Goal: Task Accomplishment & Management: Use online tool/utility

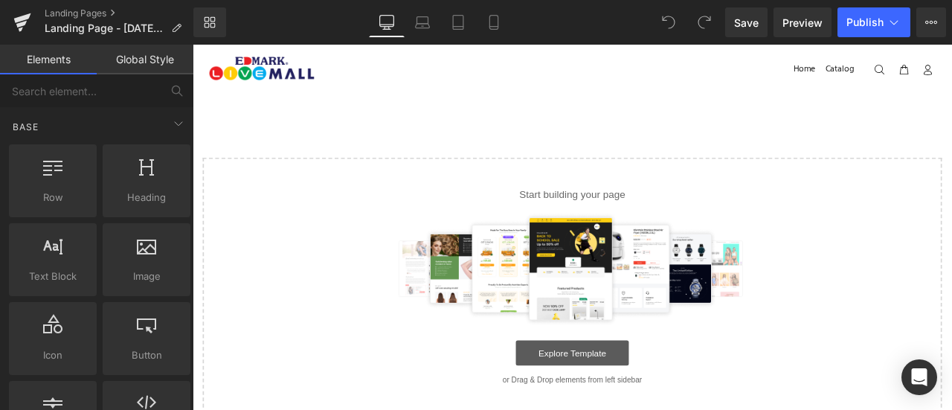
click at [672, 407] on link "Explore Template" at bounding box center [642, 410] width 134 height 30
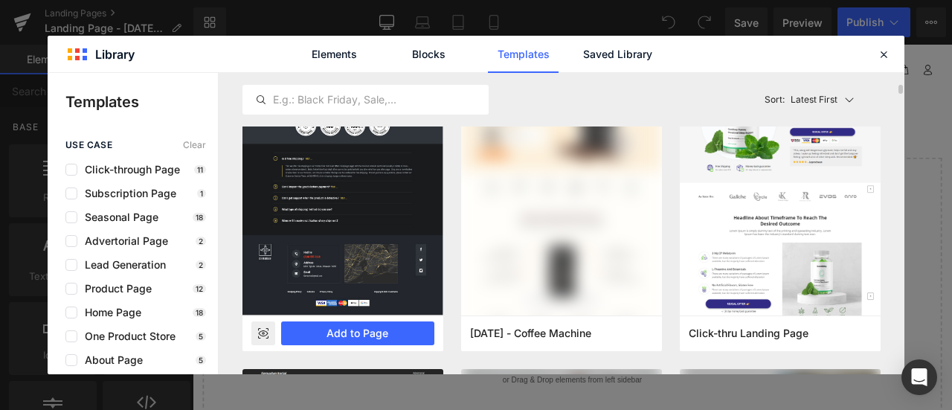
scroll to position [368, 0]
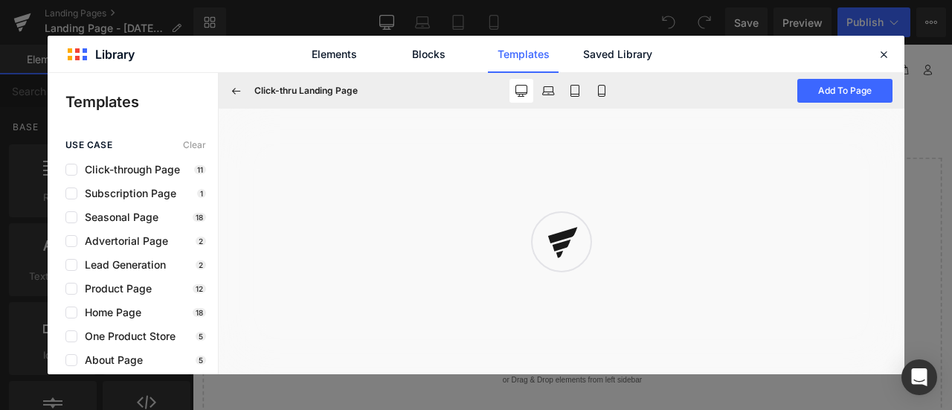
click at [496, 59] on link "Templates" at bounding box center [523, 54] width 71 height 37
click at [227, 96] on button at bounding box center [237, 91] width 24 height 24
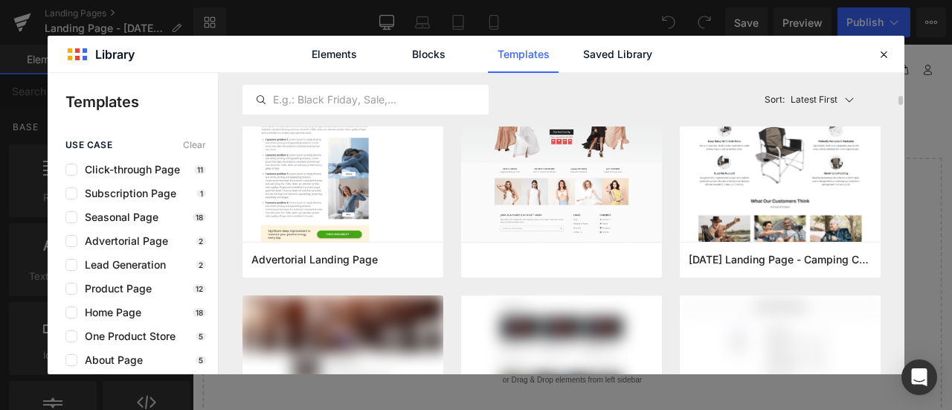
scroll to position [747, 0]
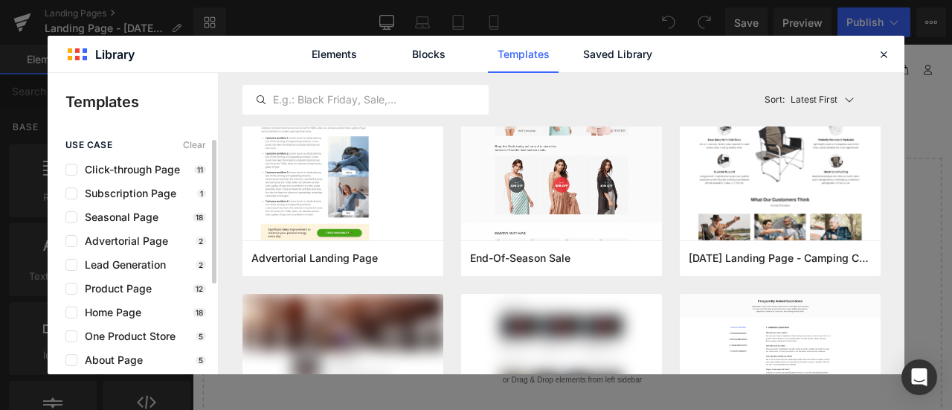
click at [152, 296] on div "use case Clear Click-through Page 11 Subscription Page 1 Seasonal Page 18 Adver…" at bounding box center [133, 324] width 170 height 369
click at [109, 293] on span "Product Page" at bounding box center [114, 289] width 74 height 12
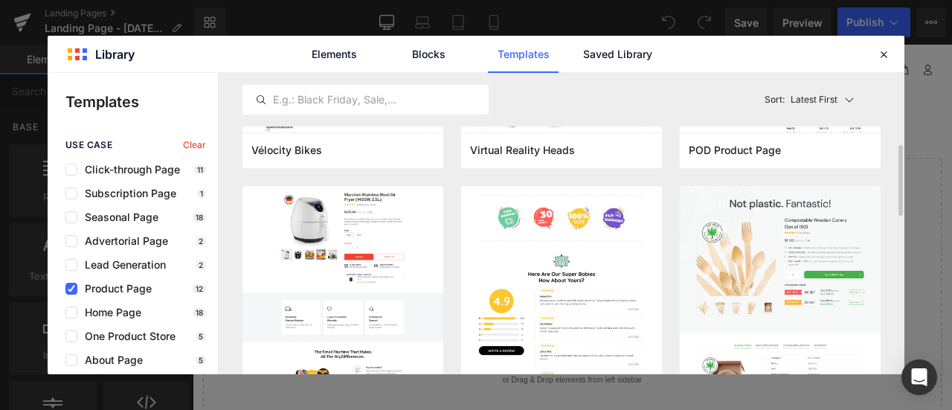
scroll to position [257, 0]
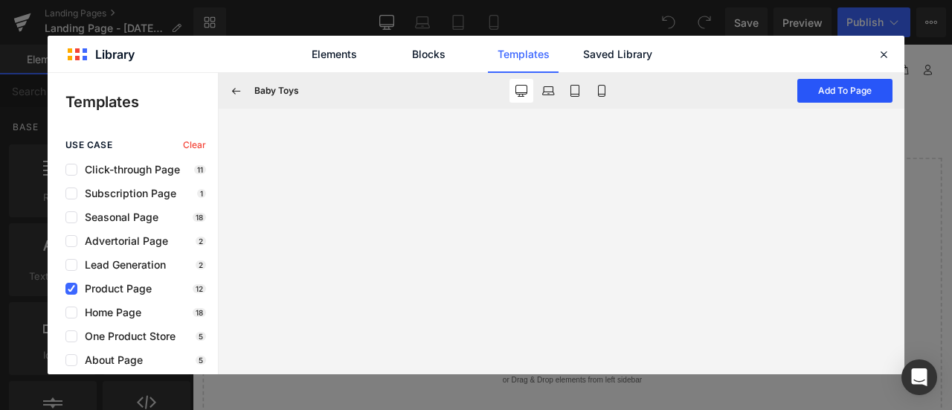
click at [811, 93] on button "Add To Page" at bounding box center [844, 91] width 95 height 24
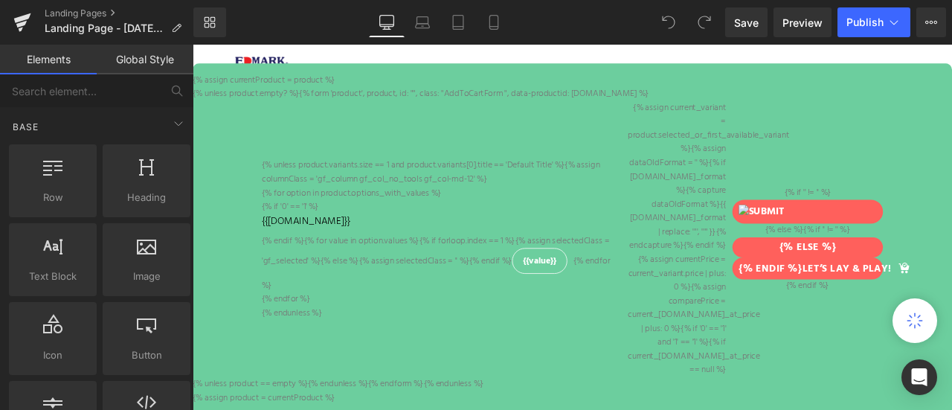
click at [822, 112] on div "{% unless product.empty? %}{% form 'product', product, id: "", class: "AddToCar…" at bounding box center [643, 275] width 900 height 360
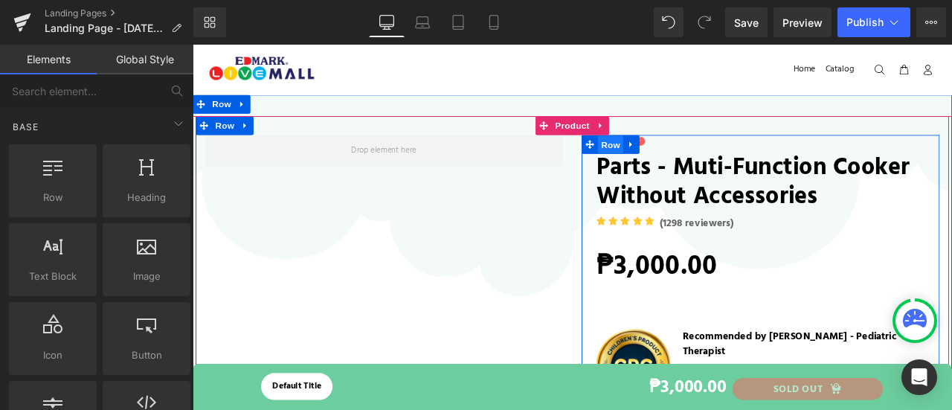
click at [679, 159] on span "Row" at bounding box center [688, 163] width 30 height 22
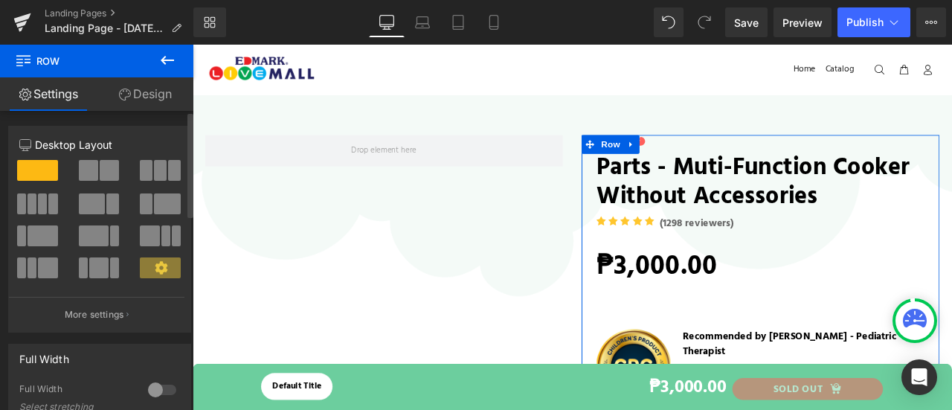
click at [158, 263] on icon at bounding box center [161, 267] width 13 height 13
click at [101, 314] on p "More settings" at bounding box center [94, 314] width 59 height 13
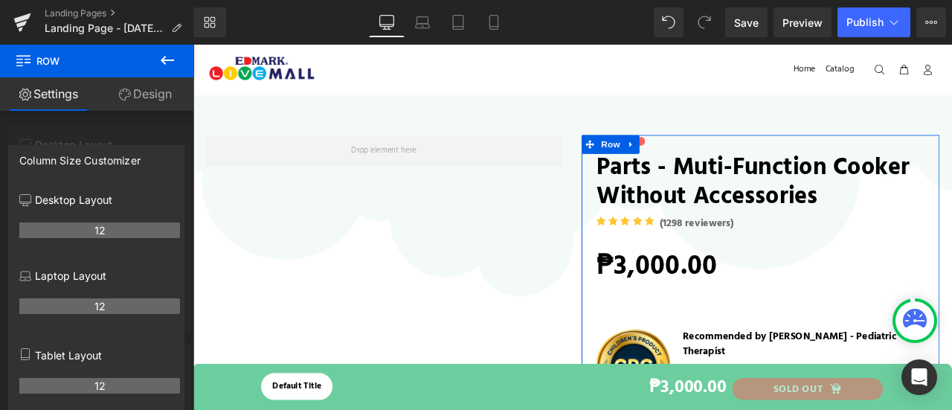
click at [145, 85] on link "Design" at bounding box center [145, 93] width 97 height 33
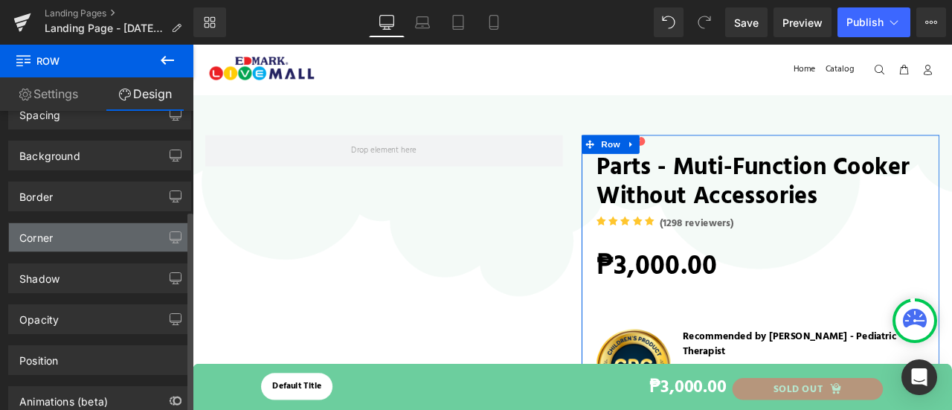
scroll to position [150, 0]
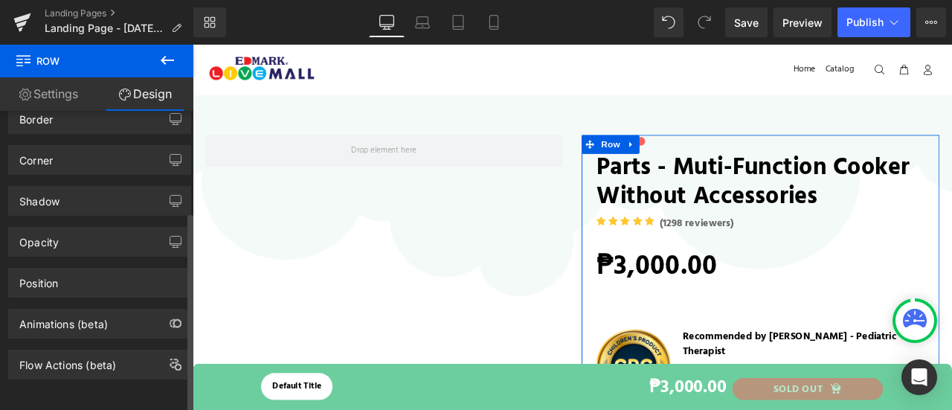
click at [98, 256] on div "Position Advanced option : Please proceed if you have coding knowledge. Relativ…" at bounding box center [100, 276] width 200 height 41
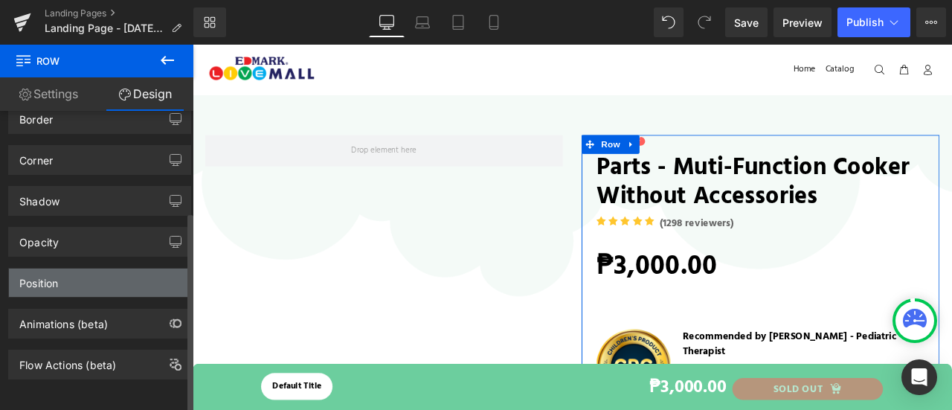
click at [97, 268] on div "Position" at bounding box center [99, 282] width 181 height 28
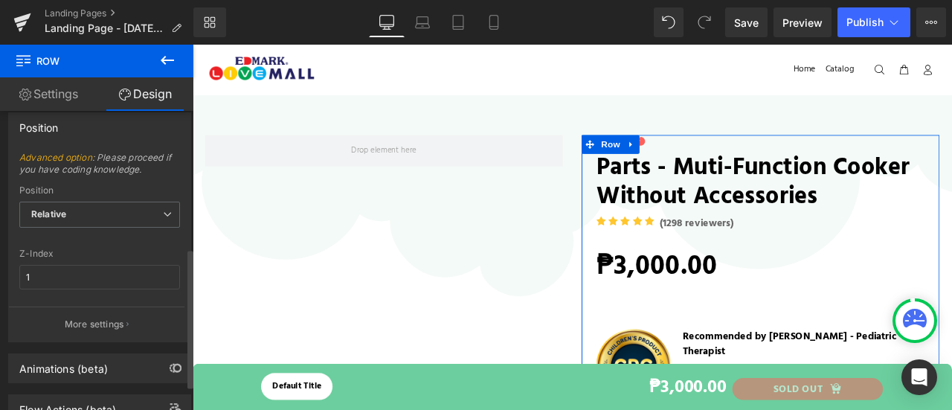
scroll to position [303, 0]
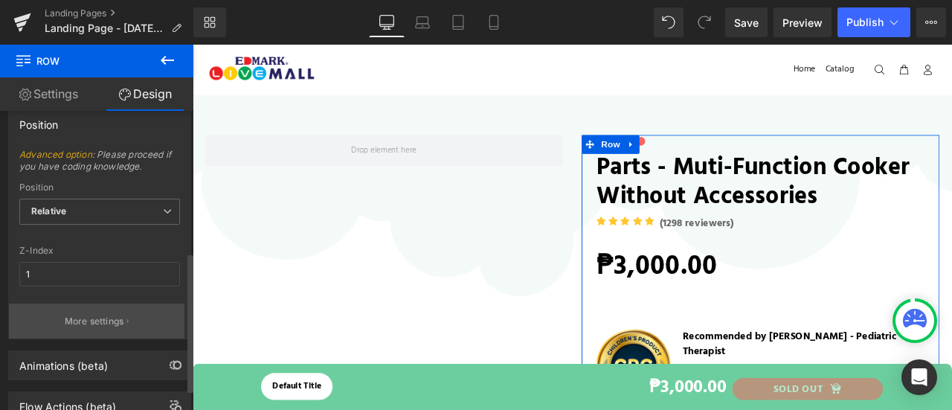
click at [98, 332] on button "More settings" at bounding box center [96, 320] width 175 height 35
click at [0, 0] on div "Offset 0 px % px" at bounding box center [0, 0] width 0 height 0
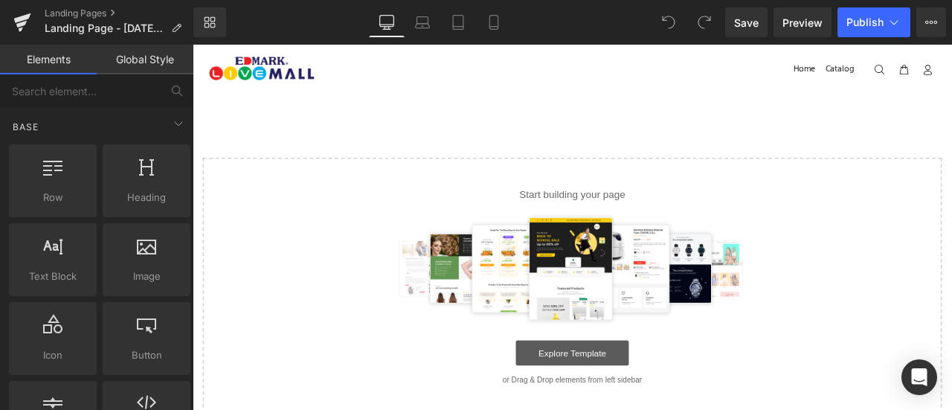
click at [639, 400] on link "Explore Template" at bounding box center [642, 410] width 134 height 30
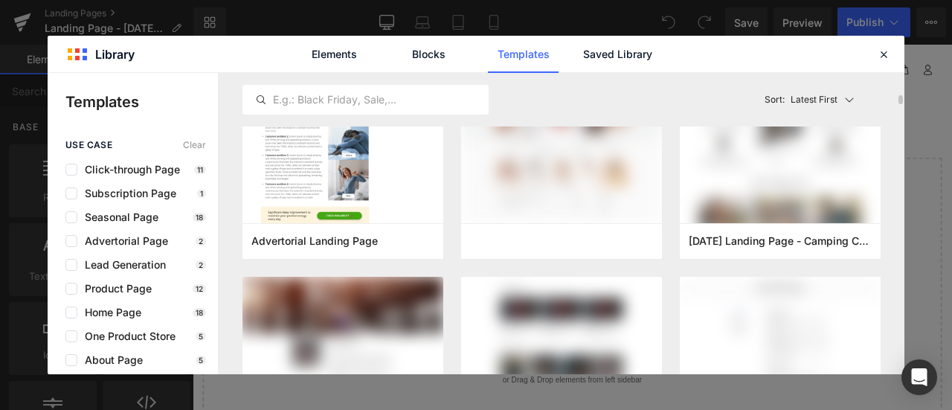
scroll to position [764, 0]
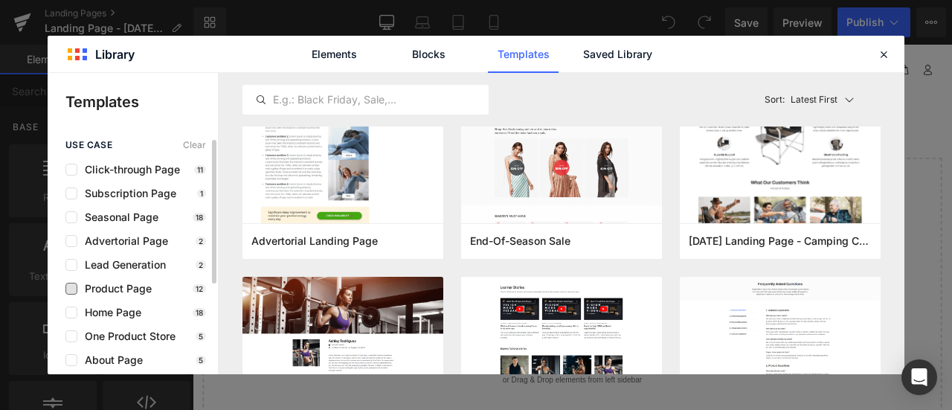
click at [149, 286] on span "Product Page" at bounding box center [114, 289] width 74 height 12
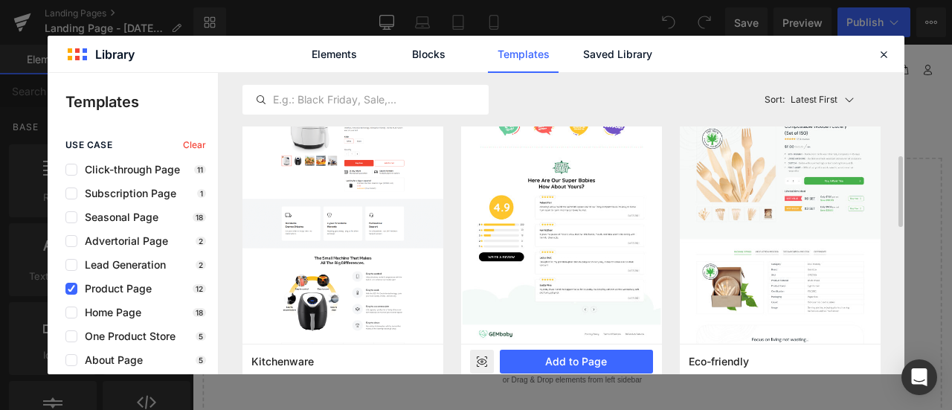
scroll to position [338, 0]
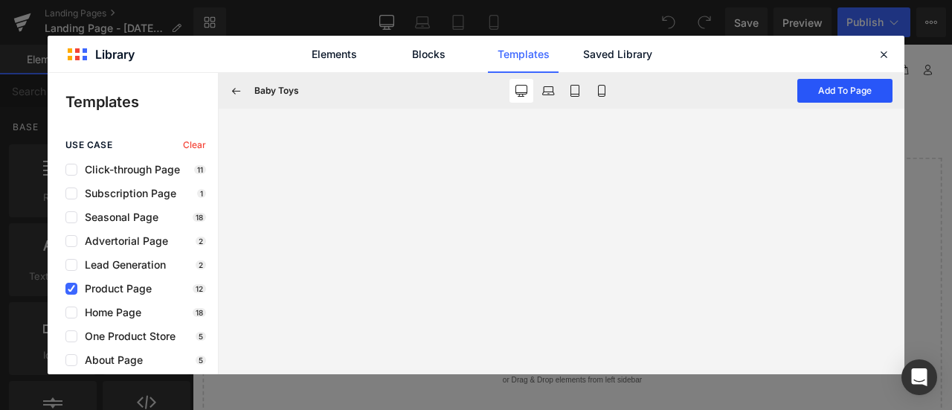
click at [842, 90] on button "Add To Page" at bounding box center [844, 91] width 95 height 24
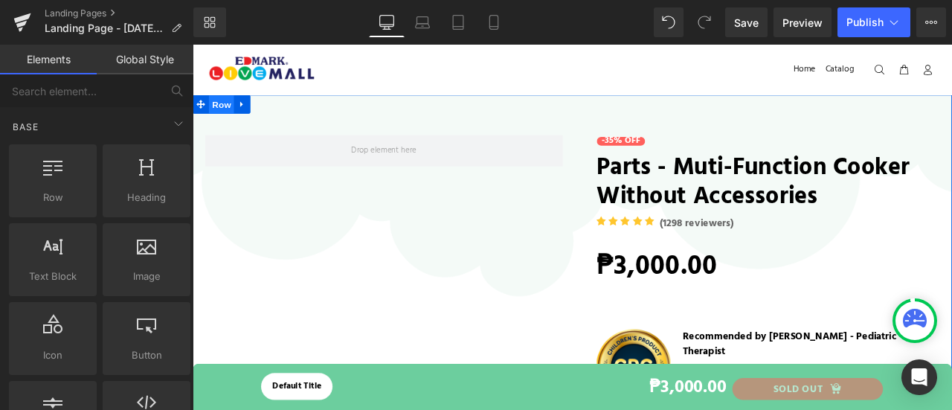
click at [226, 115] on span "Row" at bounding box center [227, 116] width 30 height 22
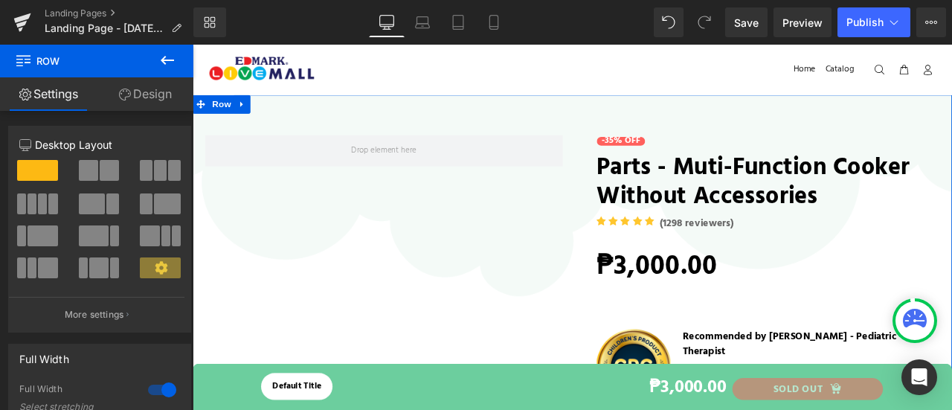
click at [146, 81] on link "Design" at bounding box center [145, 93] width 97 height 33
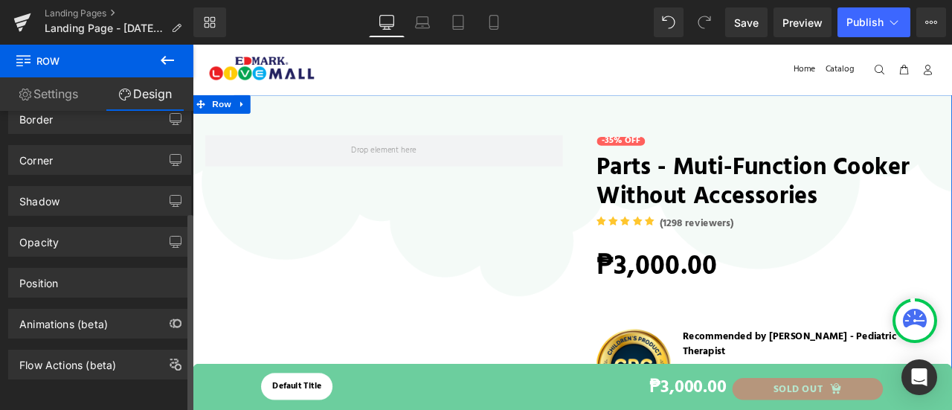
scroll to position [150, 0]
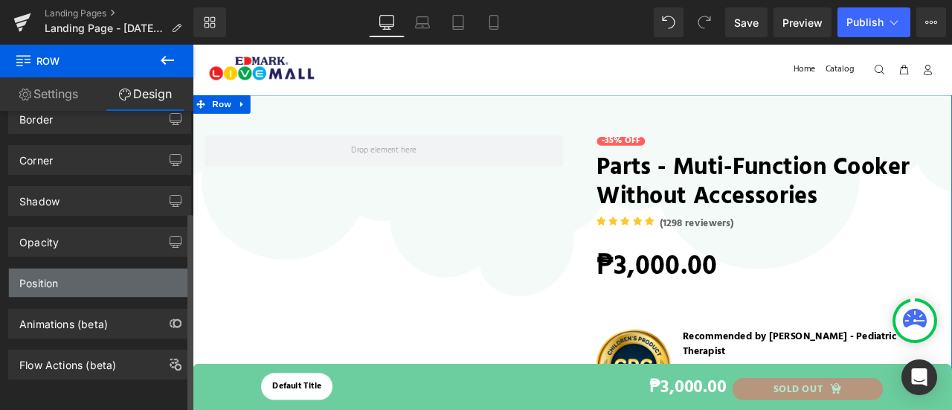
click at [95, 268] on div "Position" at bounding box center [99, 282] width 181 height 28
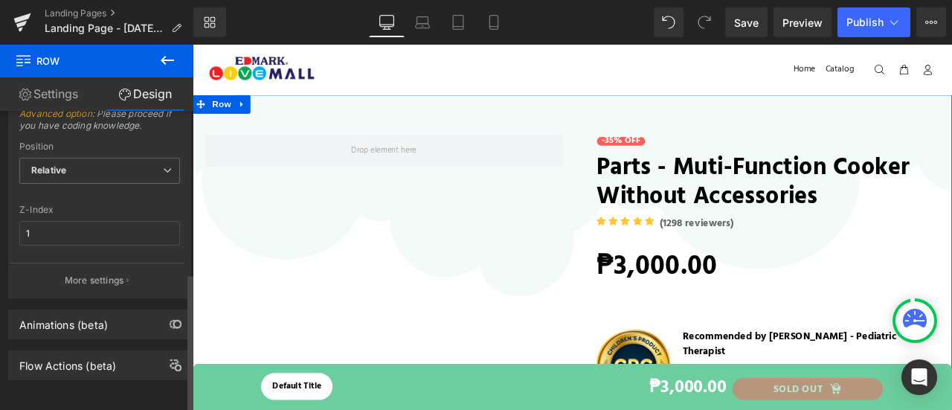
scroll to position [348, 0]
click at [91, 350] on div "Flow Actions (beta)" at bounding box center [67, 360] width 97 height 21
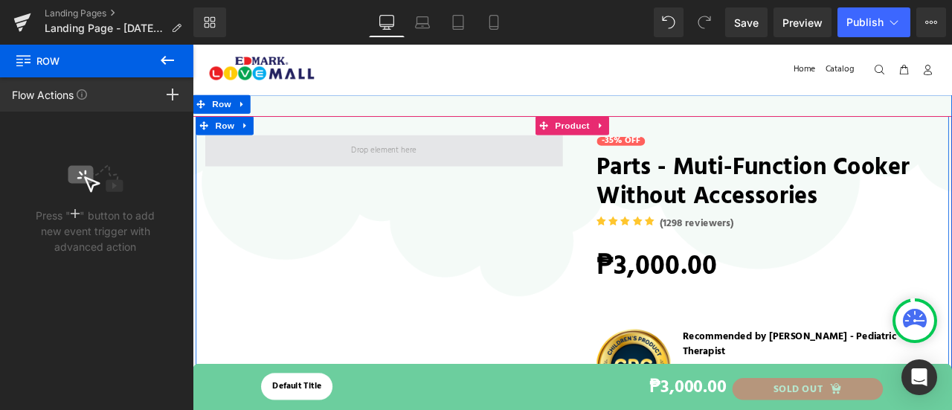
click at [349, 171] on span at bounding box center [419, 170] width 424 height 37
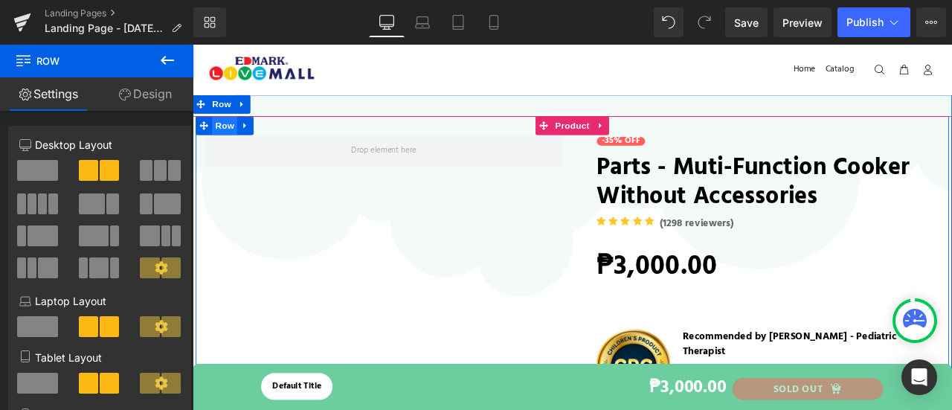
click at [228, 140] on span "Row" at bounding box center [231, 140] width 30 height 22
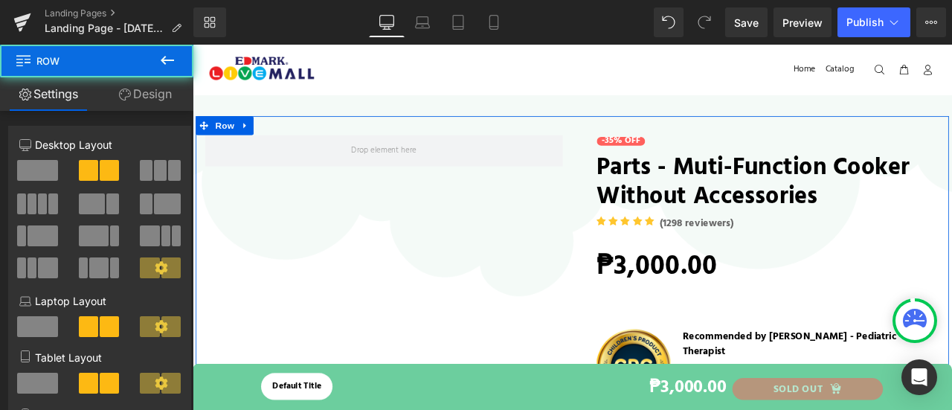
click at [152, 94] on link "Design" at bounding box center [145, 93] width 97 height 33
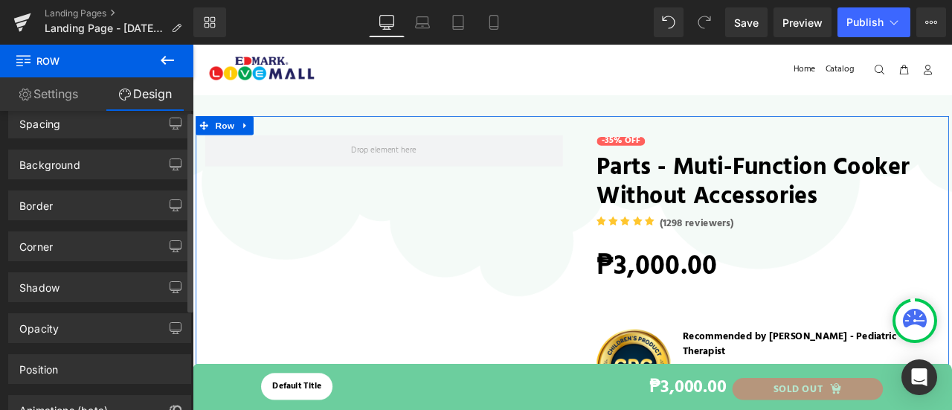
scroll to position [150, 0]
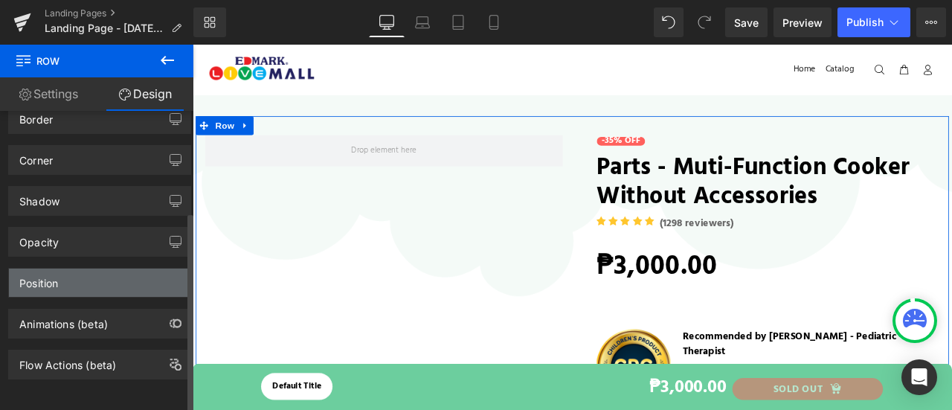
click at [73, 270] on div "Position" at bounding box center [99, 282] width 181 height 28
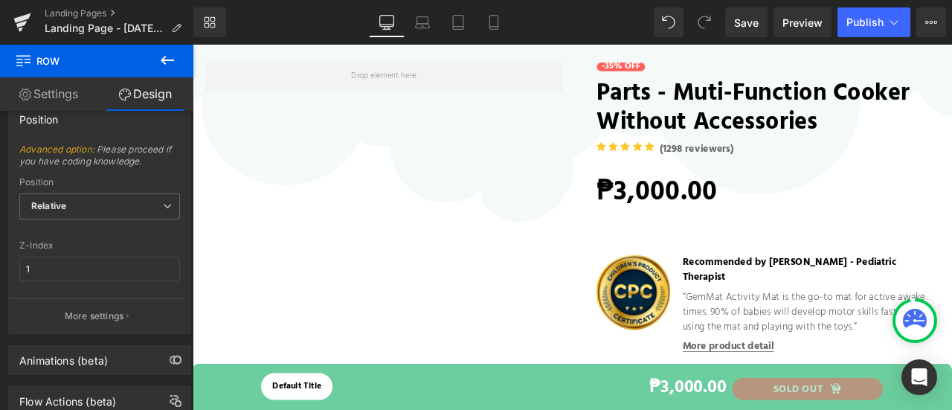
scroll to position [0, 0]
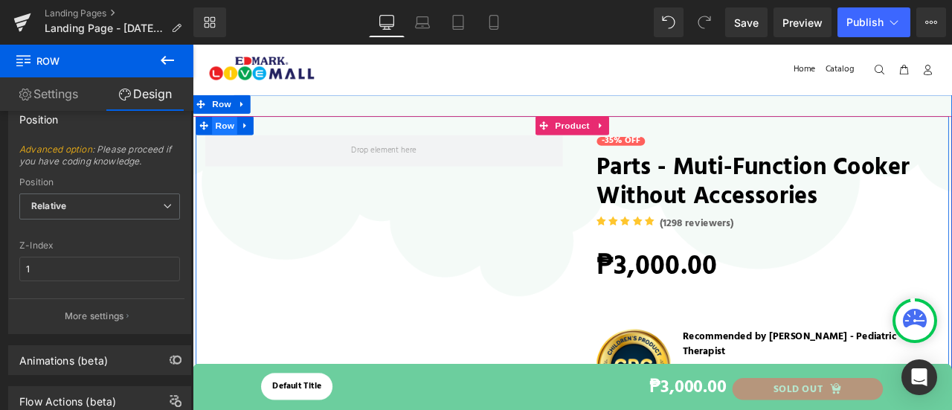
click at [227, 147] on span "Row" at bounding box center [231, 140] width 30 height 22
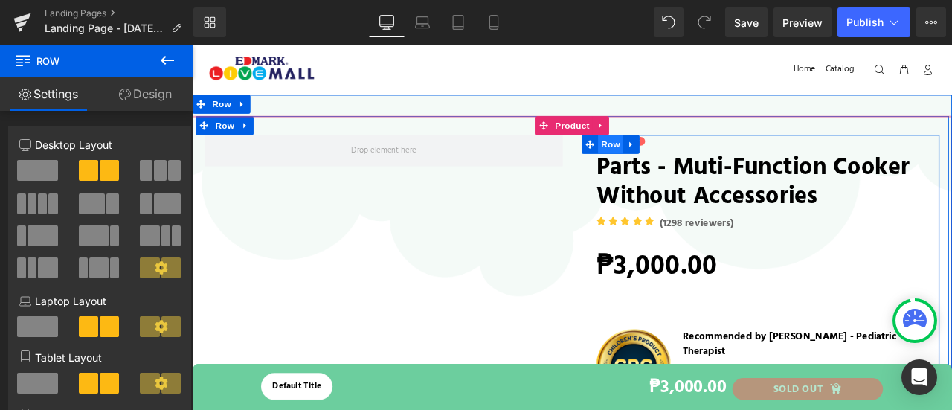
click at [684, 155] on span "Row" at bounding box center [688, 163] width 30 height 22
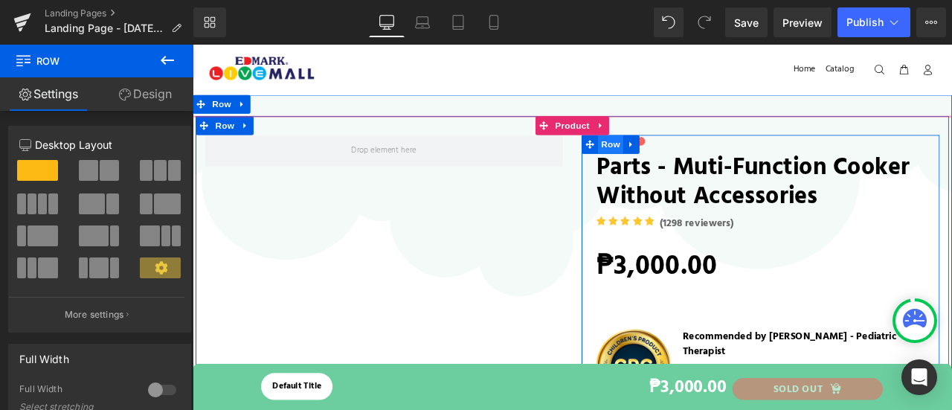
click at [684, 155] on span "Row" at bounding box center [688, 163] width 30 height 22
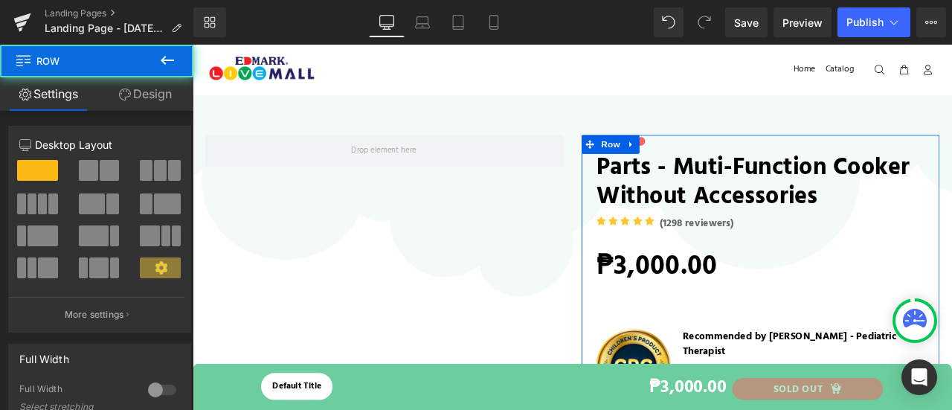
click at [119, 88] on icon at bounding box center [125, 94] width 12 height 12
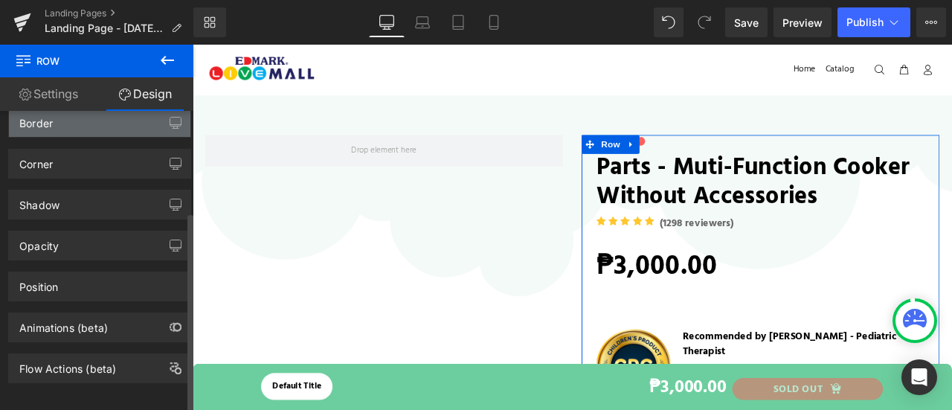
scroll to position [150, 0]
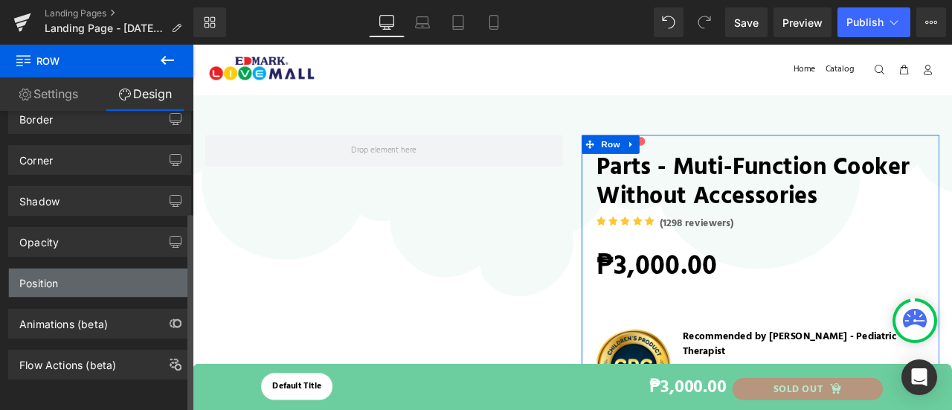
click at [88, 274] on div "Position" at bounding box center [99, 282] width 181 height 28
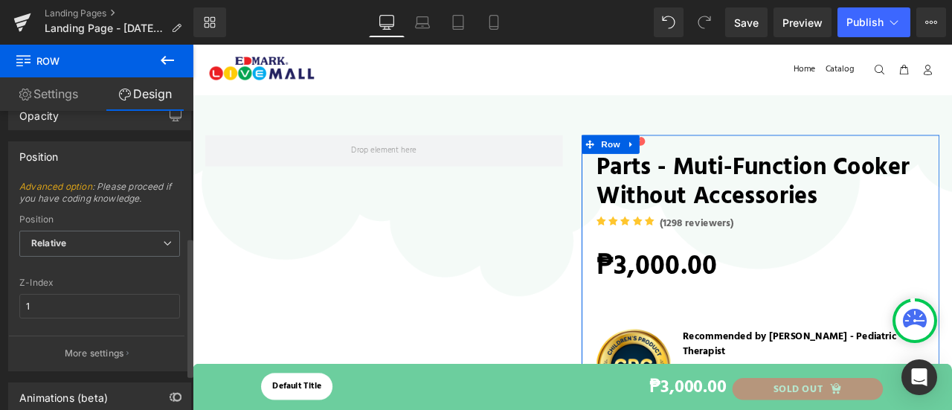
scroll to position [348, 0]
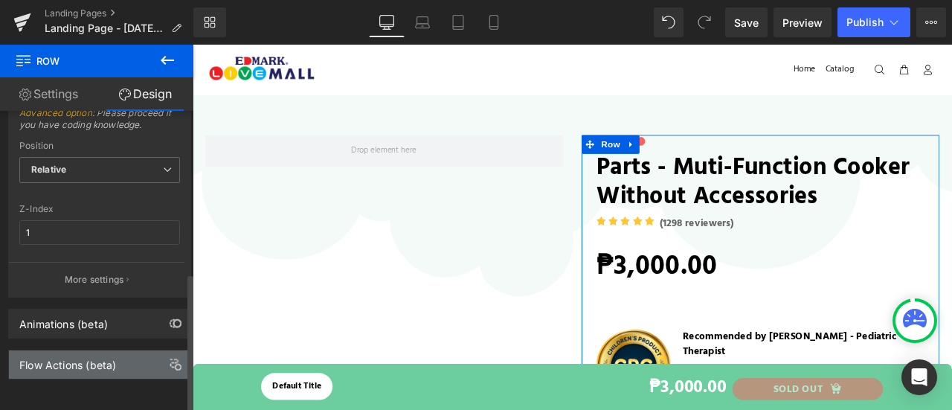
click at [80, 350] on div "Flow Actions (beta)" at bounding box center [67, 360] width 97 height 21
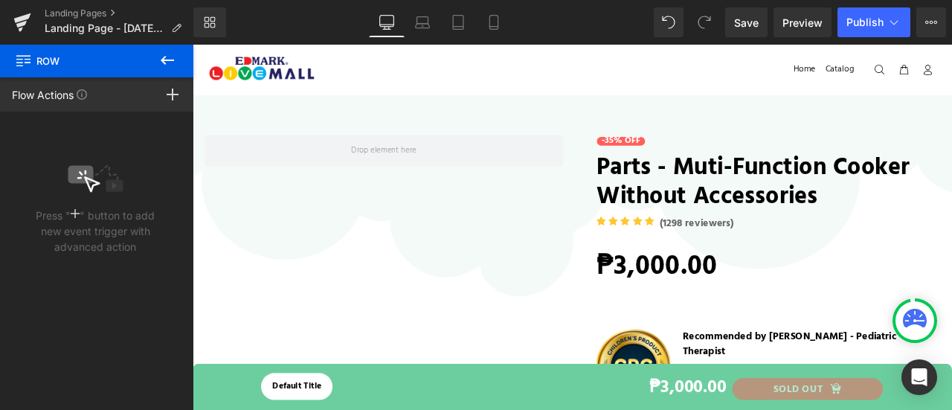
click at [167, 59] on icon at bounding box center [167, 60] width 18 height 18
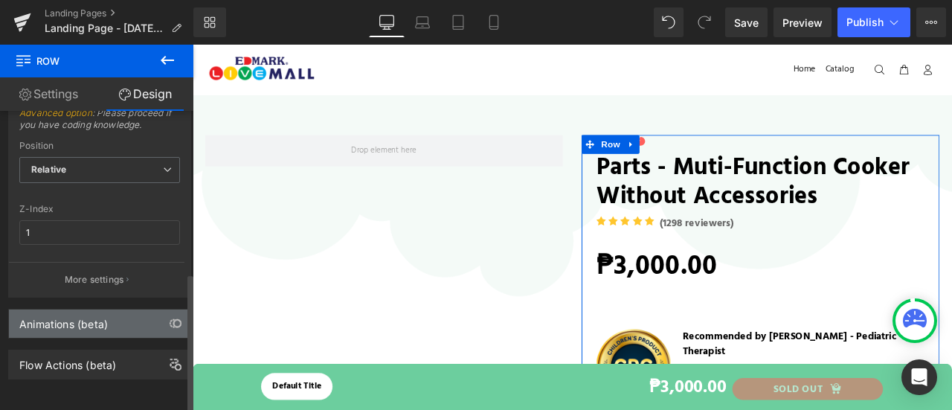
click at [86, 317] on div "Animations (beta)" at bounding box center [63, 319] width 88 height 21
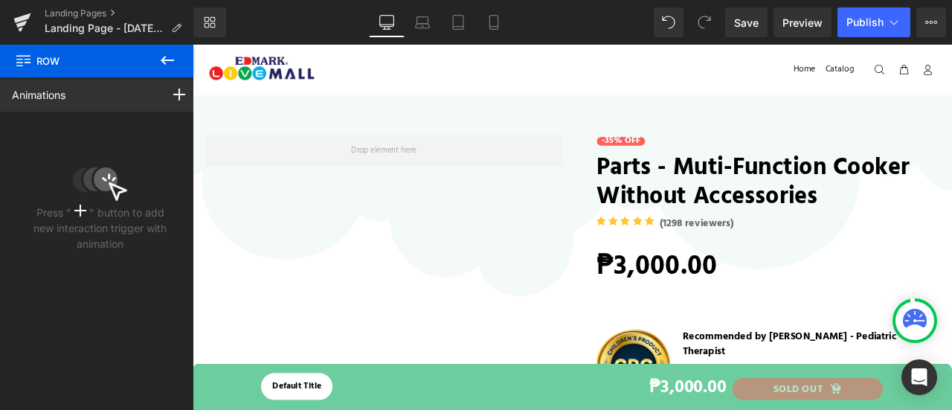
click at [164, 60] on icon at bounding box center [167, 60] width 13 height 9
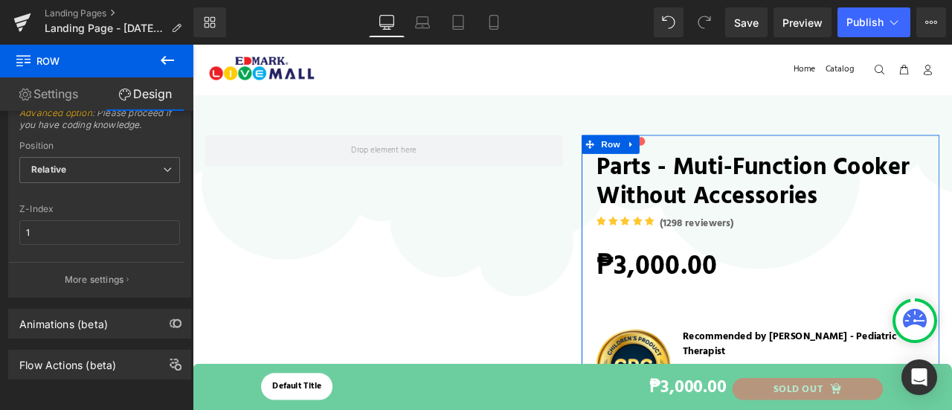
click at [38, 84] on link "Settings" at bounding box center [48, 93] width 97 height 33
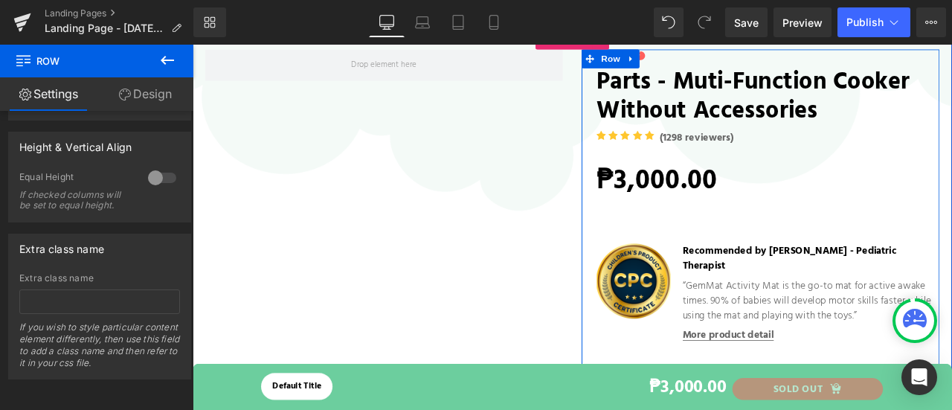
scroll to position [0, 0]
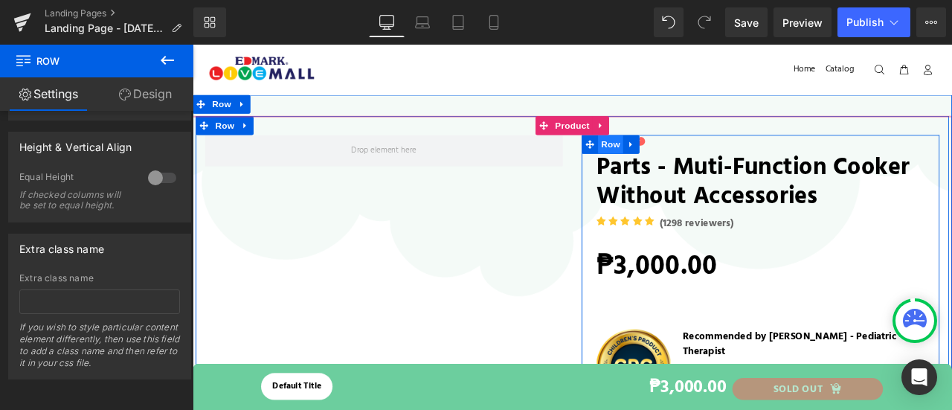
click at [694, 172] on span "Row" at bounding box center [688, 163] width 30 height 22
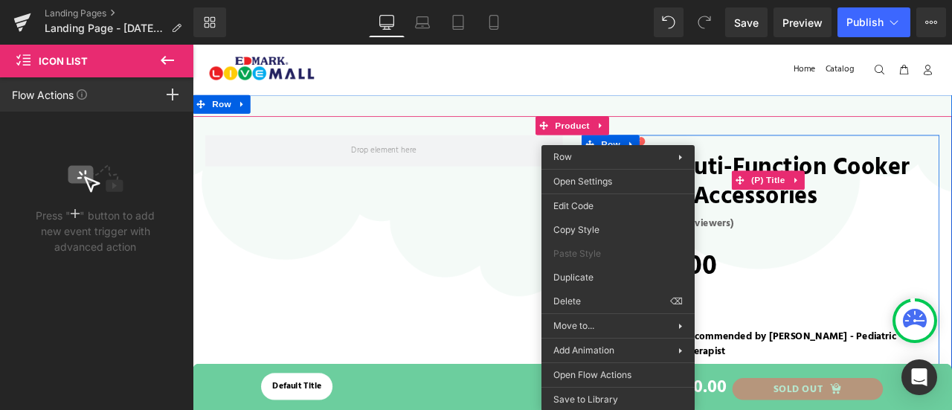
click at [839, 191] on link "Parts - Muti-Function Cooker without Accessories" at bounding box center [874, 205] width 406 height 74
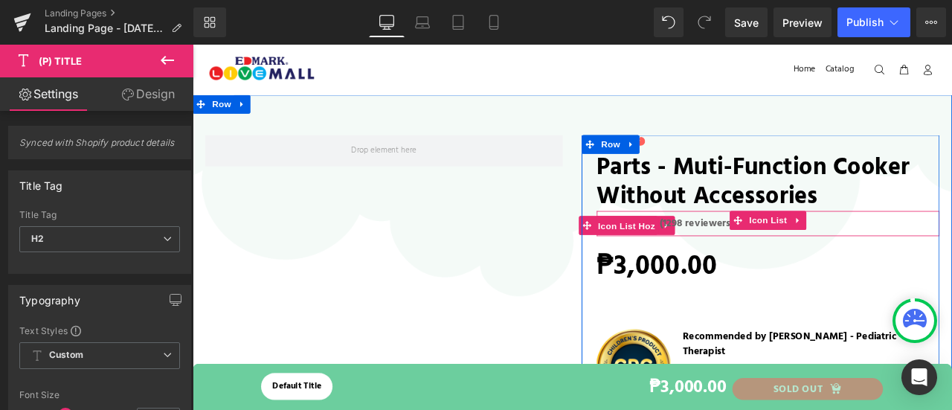
click at [712, 256] on span "Icon List Hoz" at bounding box center [706, 259] width 75 height 22
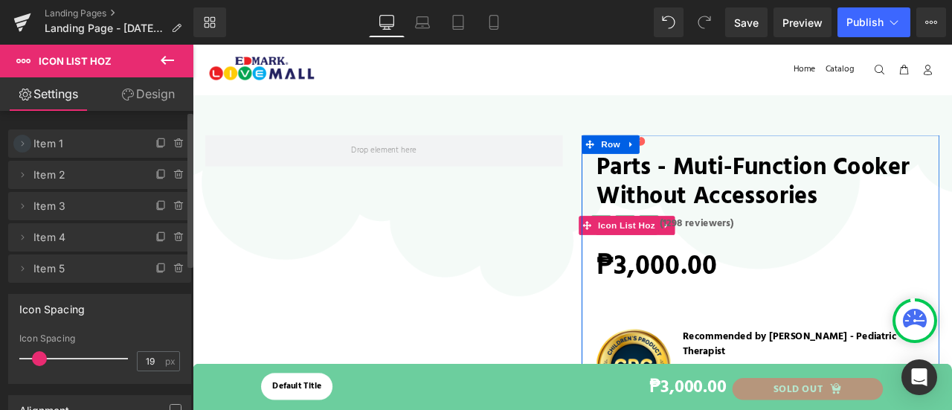
click at [27, 141] on icon at bounding box center [22, 144] width 12 height 12
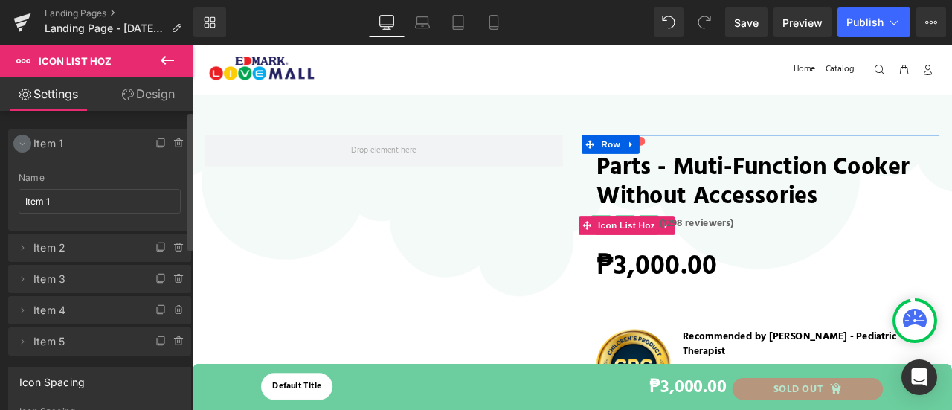
click at [27, 141] on icon at bounding box center [22, 144] width 12 height 12
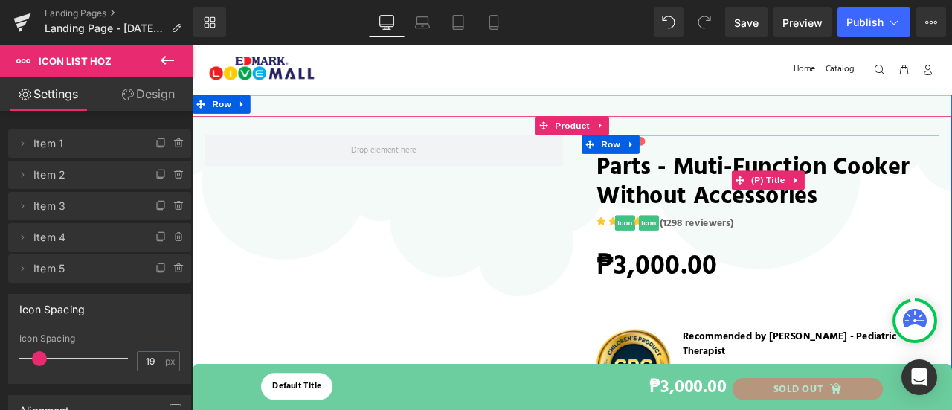
click at [785, 227] on link "Parts - Muti-Function Cooker without Accessories" at bounding box center [874, 205] width 406 height 74
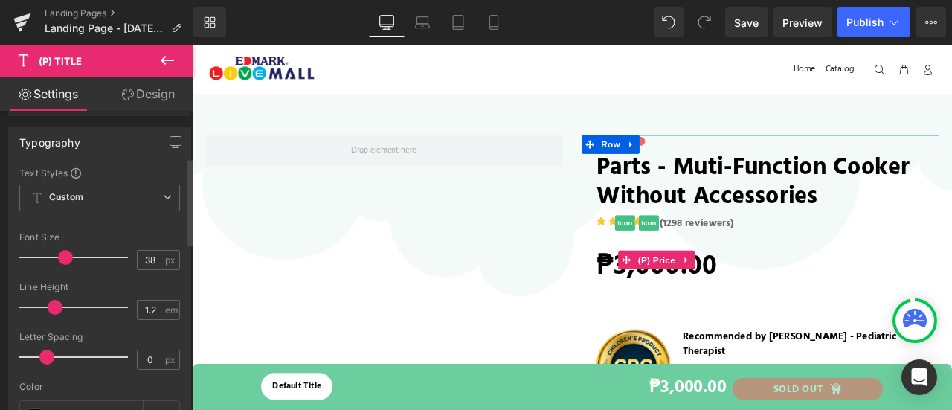
scroll to position [159, 0]
click at [691, 161] on span "Row" at bounding box center [688, 163] width 30 height 22
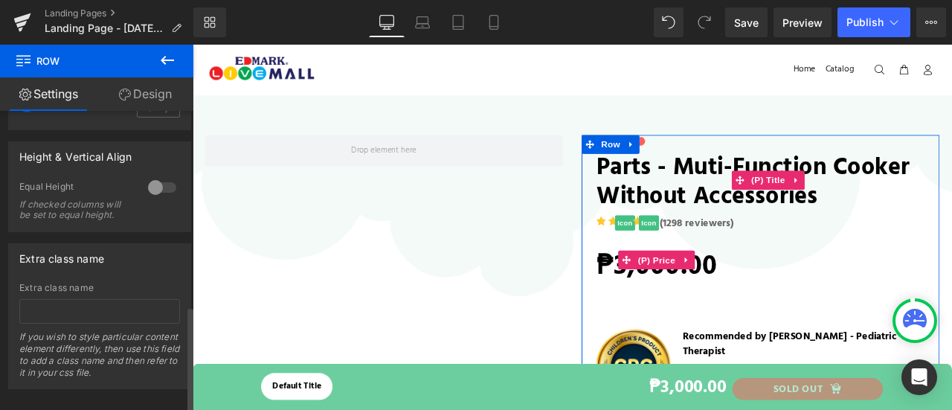
scroll to position [551, 0]
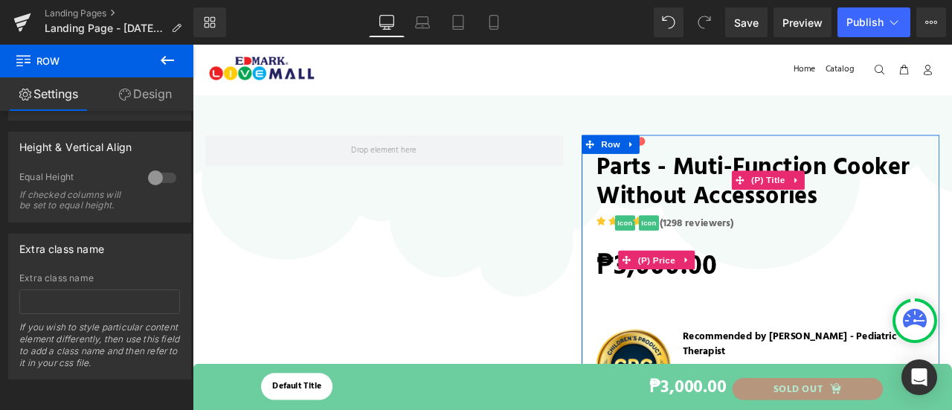
click at [153, 92] on link "Design" at bounding box center [145, 93] width 97 height 33
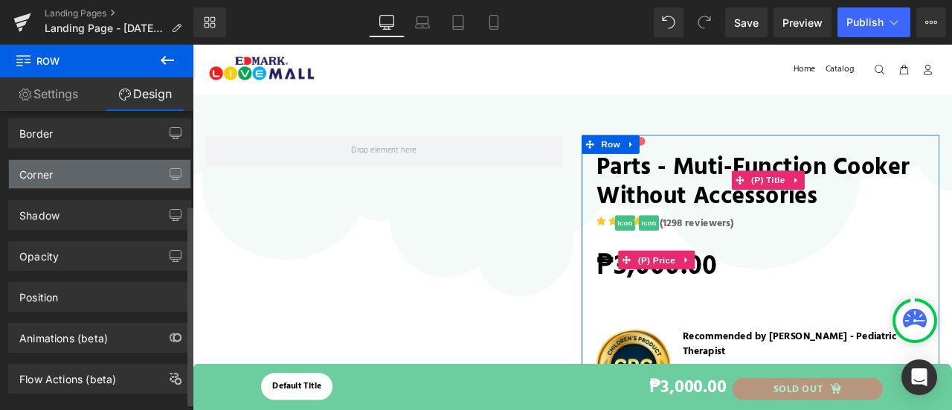
scroll to position [150, 0]
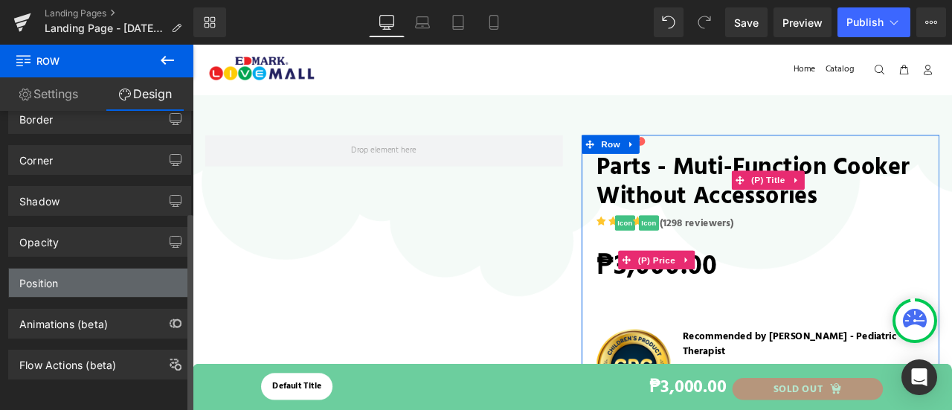
click at [98, 270] on div "Position" at bounding box center [99, 282] width 181 height 28
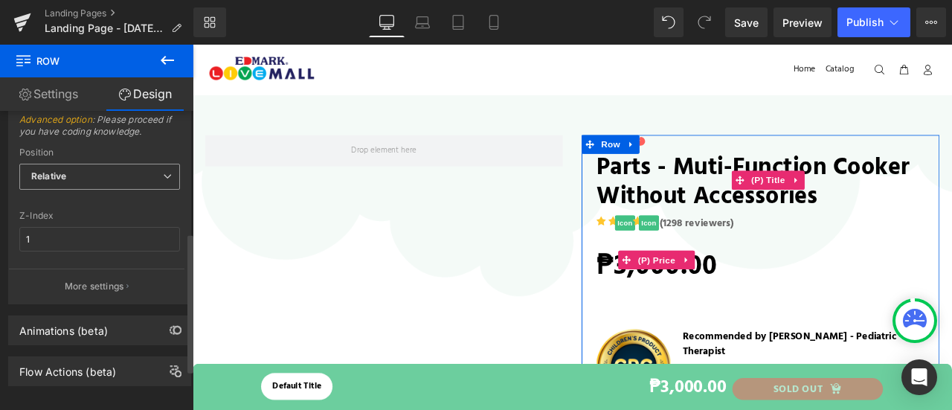
scroll to position [348, 0]
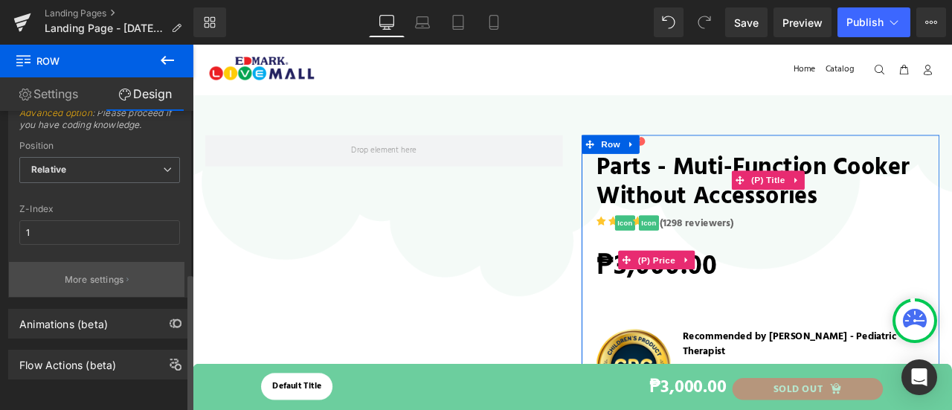
click at [101, 273] on p "More settings" at bounding box center [94, 279] width 59 height 13
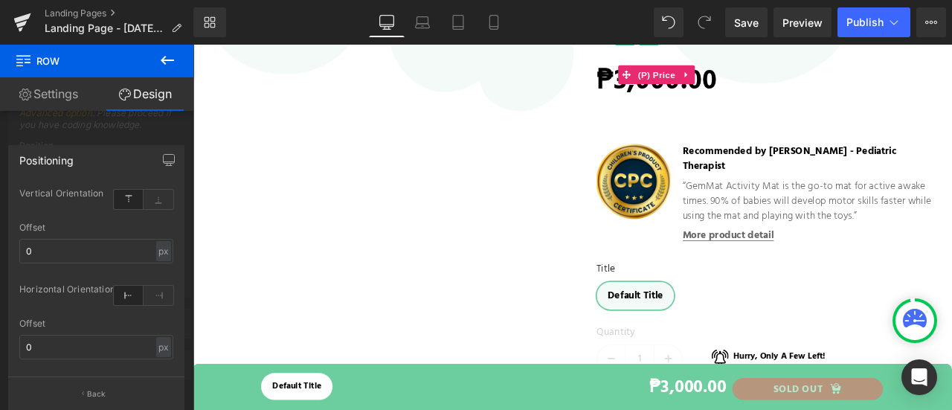
scroll to position [0, 0]
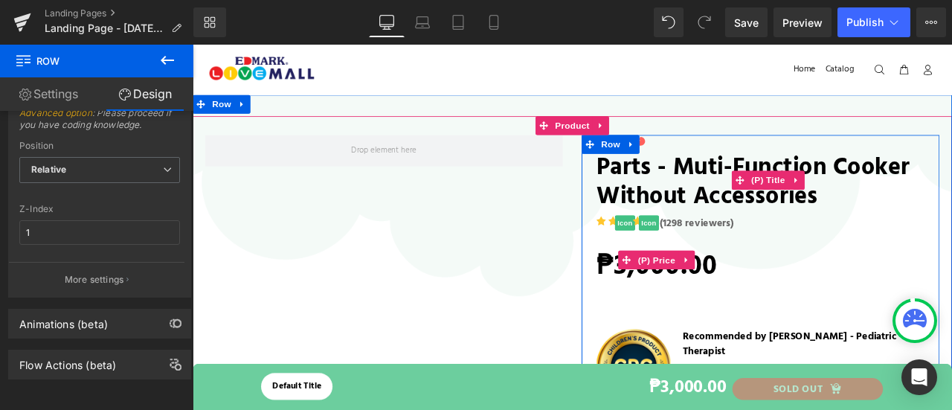
click at [718, 188] on link "Parts - Muti-Function Cooker without Accessories" at bounding box center [874, 205] width 406 height 74
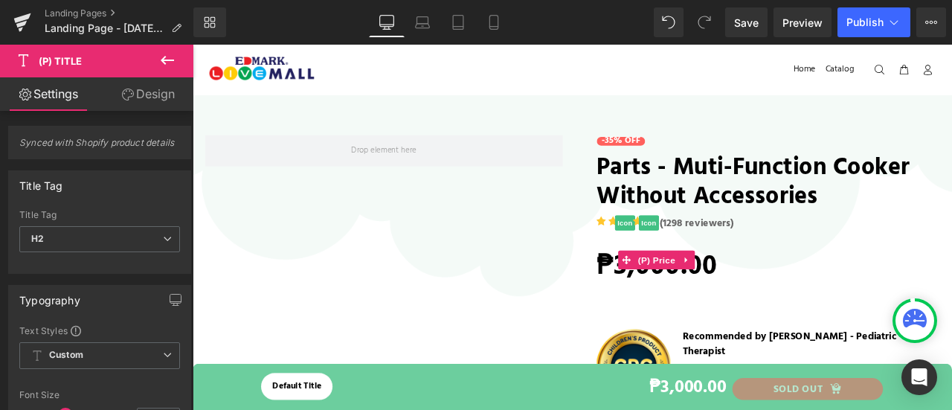
click at [143, 109] on link "Design" at bounding box center [148, 93] width 97 height 33
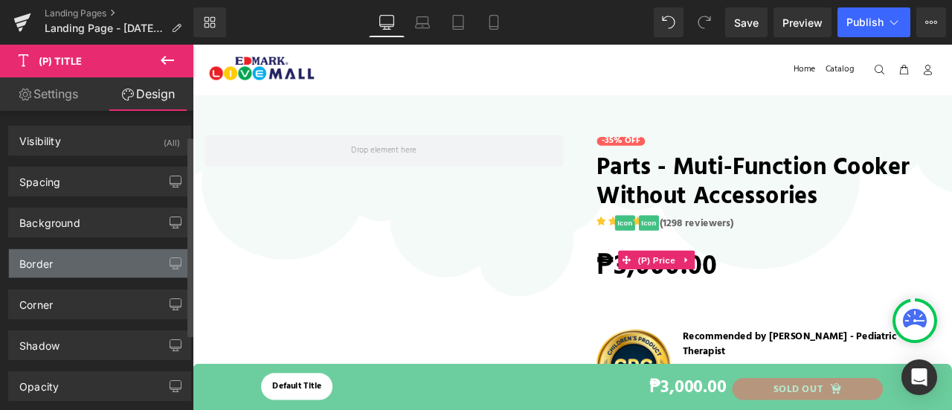
scroll to position [150, 0]
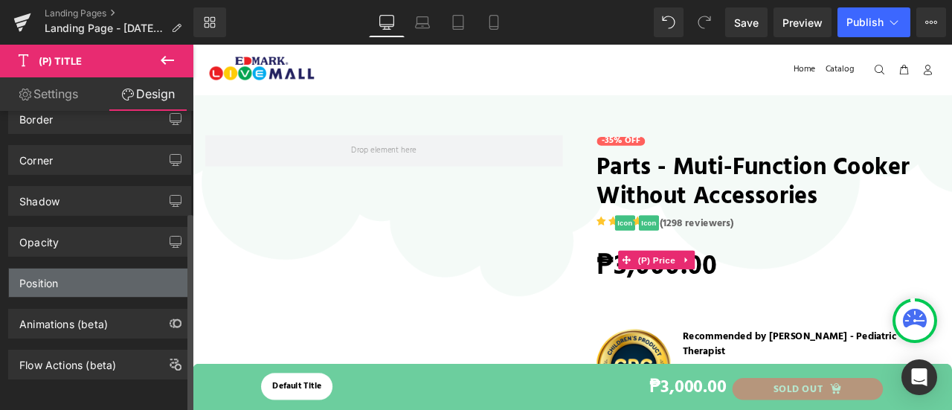
click at [96, 268] on div "Position" at bounding box center [99, 282] width 181 height 28
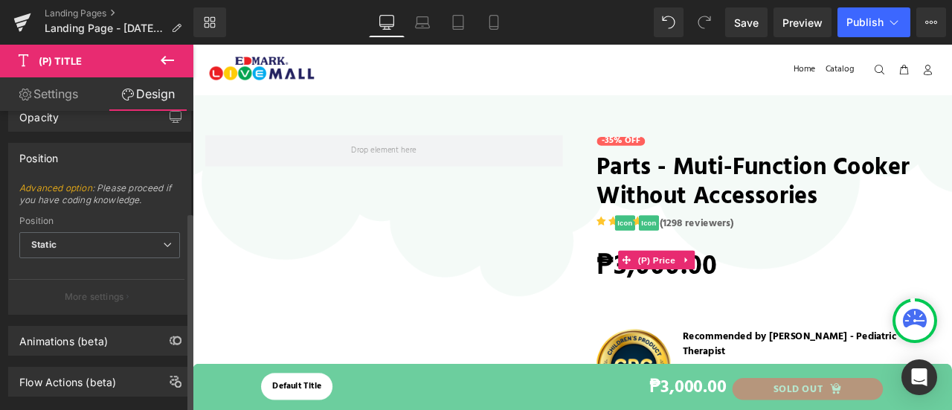
scroll to position [291, 0]
